Goal: Task Accomplishment & Management: Manage account settings

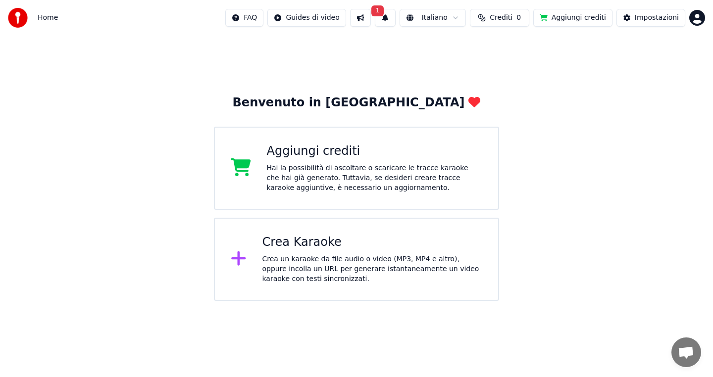
click at [394, 19] on button "1" at bounding box center [385, 18] width 21 height 18
click at [447, 48] on button "Aggiorna" at bounding box center [460, 49] width 48 height 18
